Goal: Entertainment & Leisure: Consume media (video, audio)

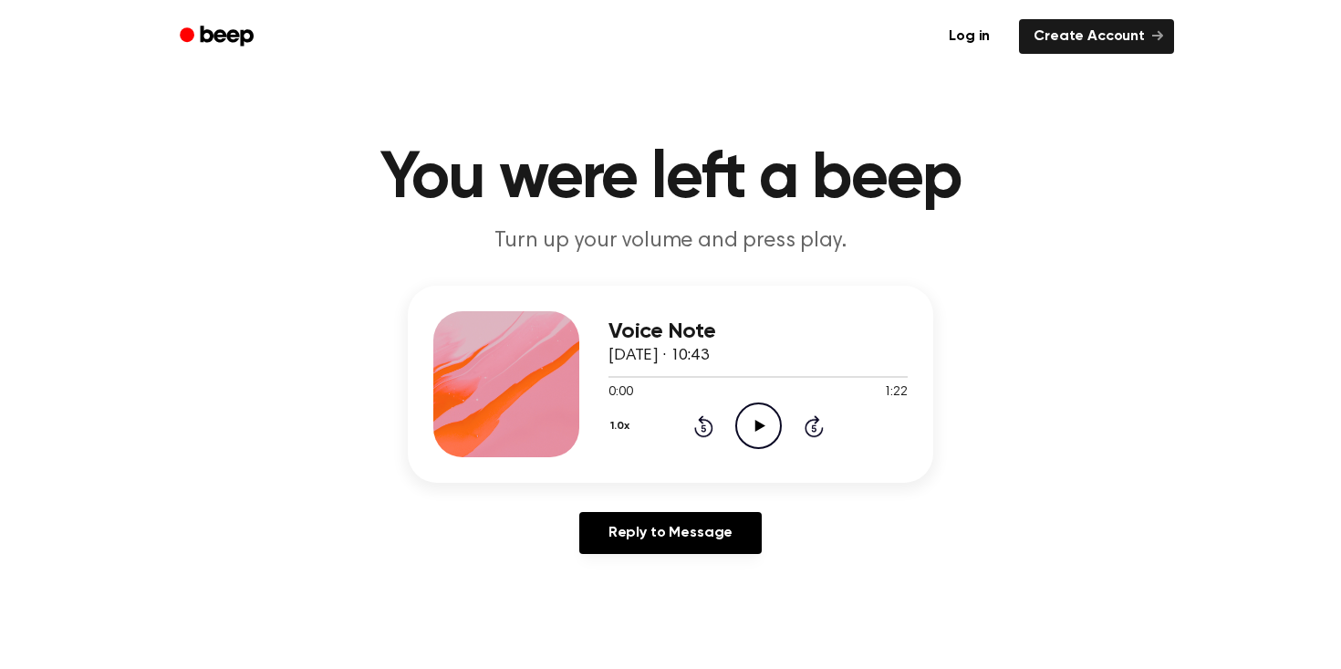
click at [751, 428] on icon "Play Audio" at bounding box center [758, 425] width 47 height 47
click at [739, 430] on icon "Play Audio" at bounding box center [758, 425] width 47 height 47
click at [760, 414] on icon "Play Audio" at bounding box center [758, 425] width 47 height 47
